Goal: Task Accomplishment & Management: Use online tool/utility

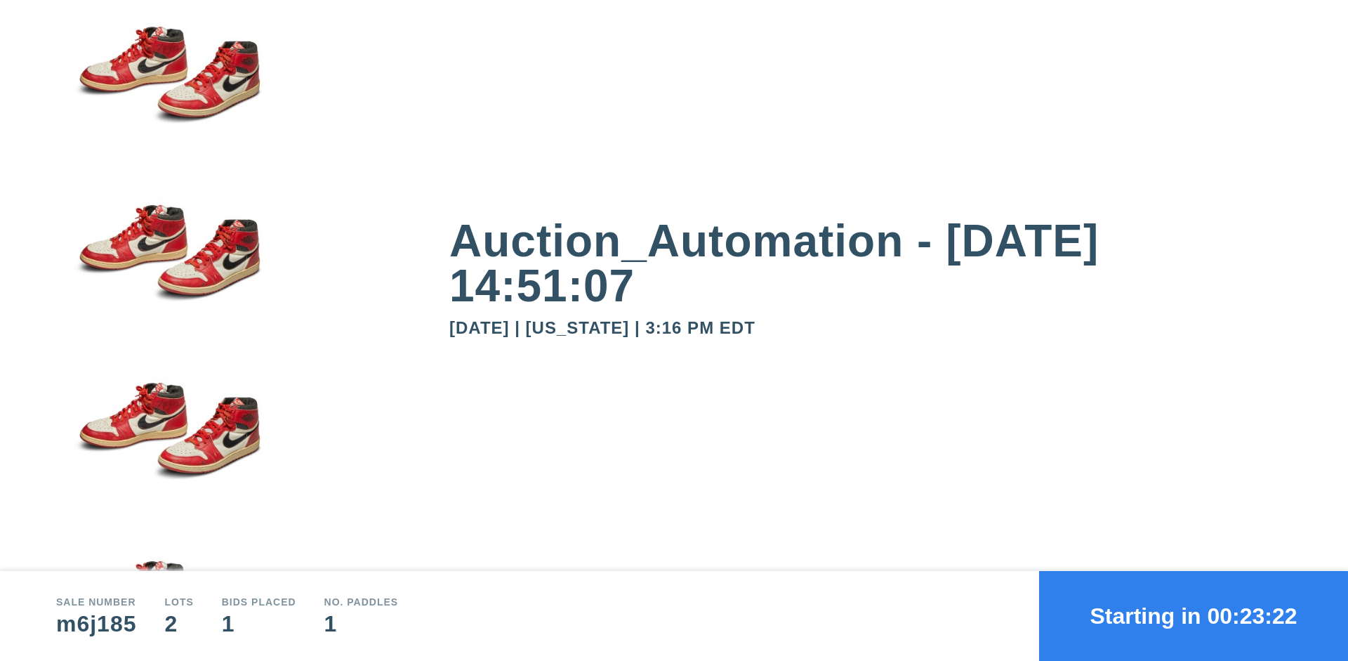
click at [1194, 616] on button "Starting in 00:23:22" at bounding box center [1193, 616] width 309 height 90
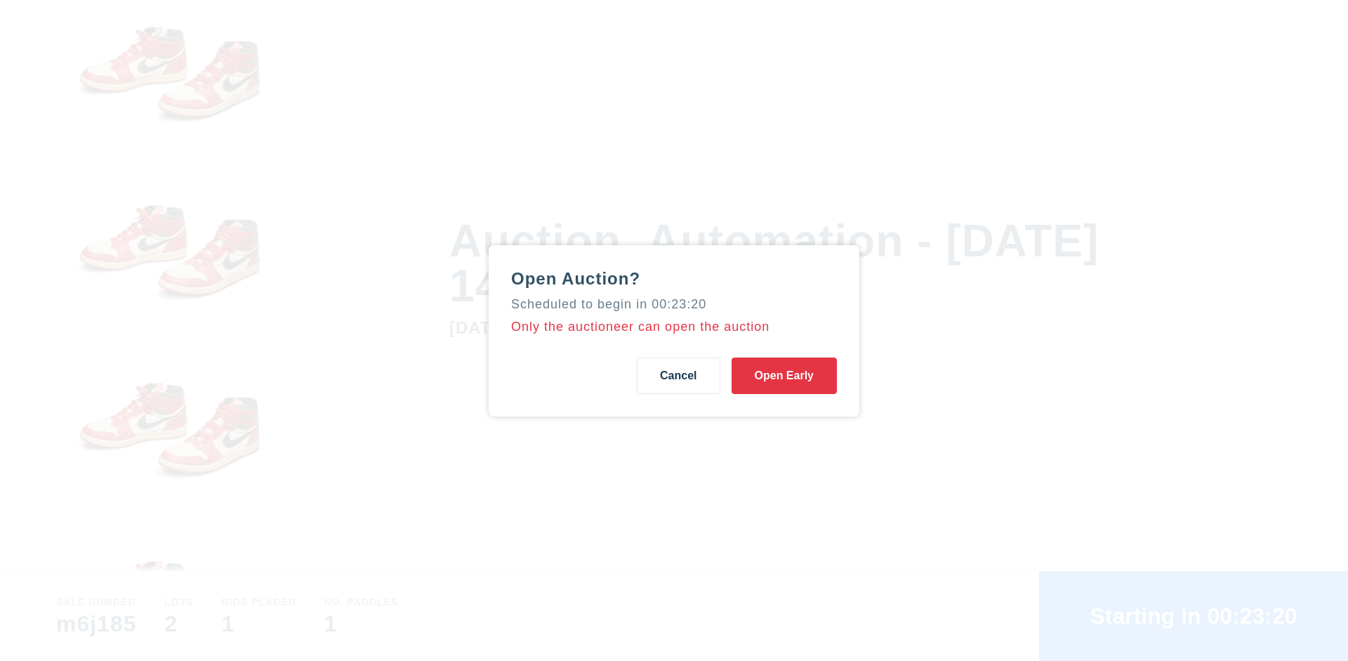
click at [784, 375] on button "Open Early" at bounding box center [784, 375] width 105 height 37
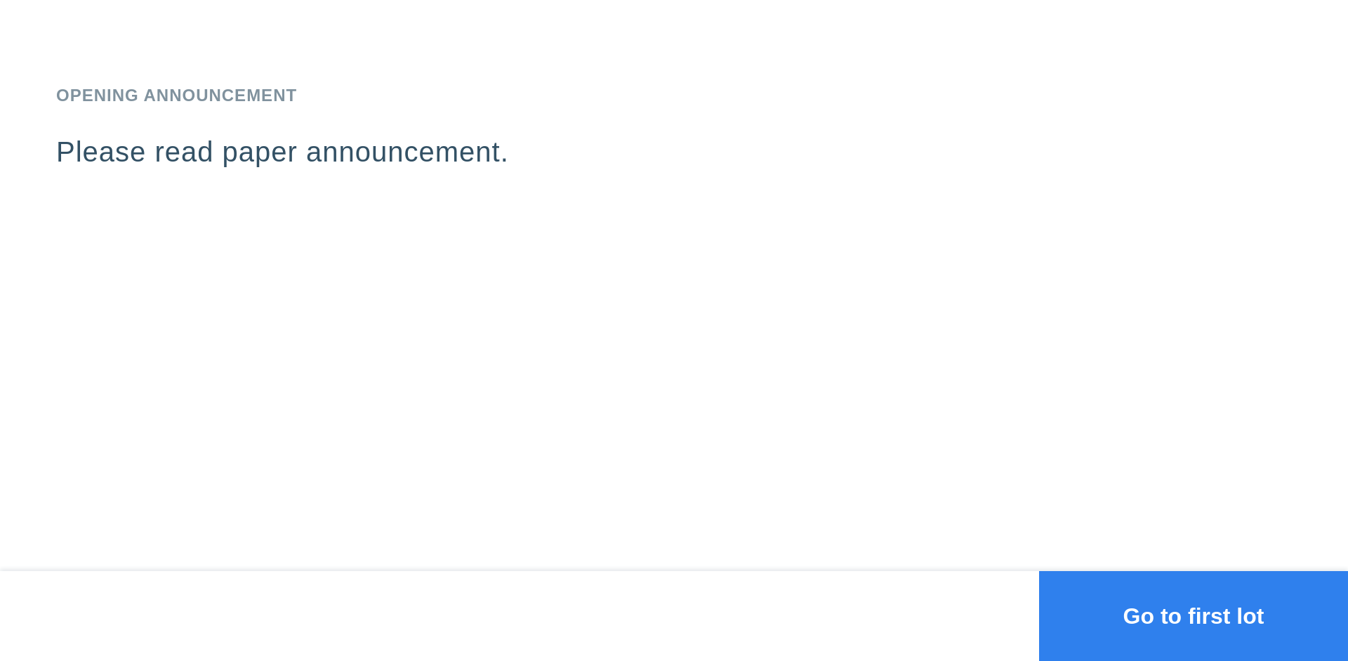
click at [1194, 616] on button "Go to first lot" at bounding box center [1193, 616] width 309 height 90
